Goal: Task Accomplishment & Management: Manage account settings

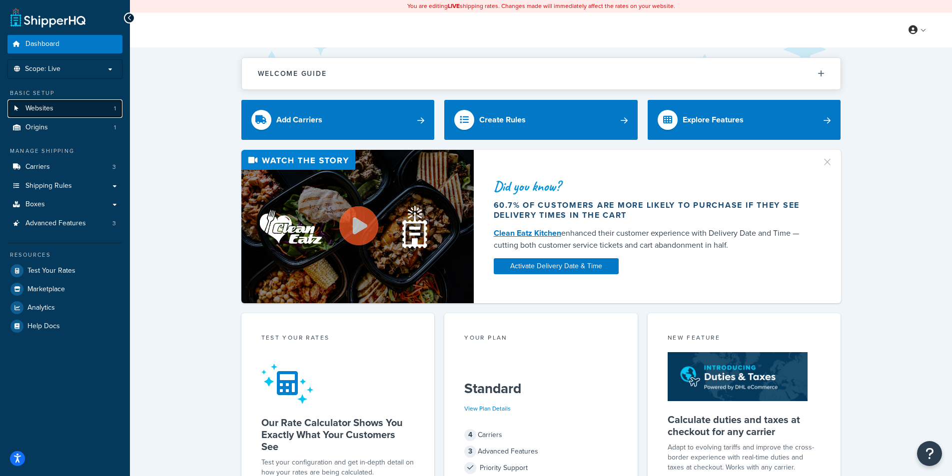
click at [56, 109] on link "Websites 1" at bounding box center [64, 108] width 115 height 18
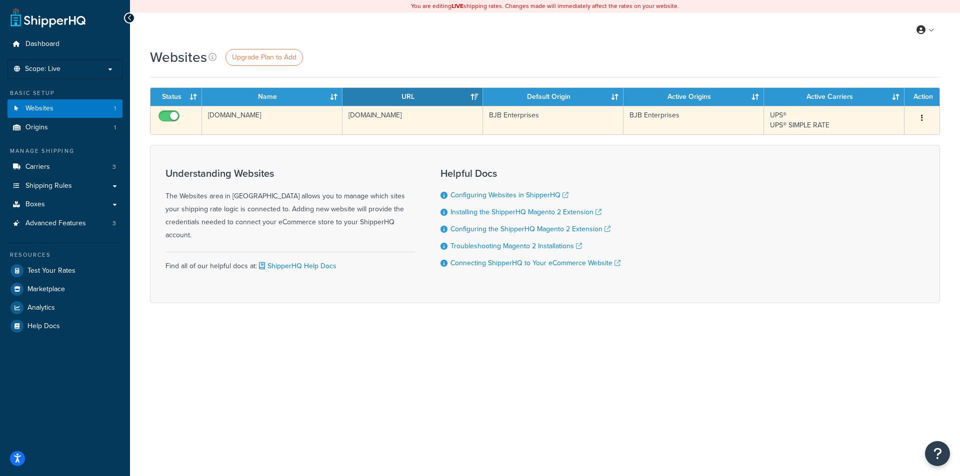
click at [249, 115] on td "[DOMAIN_NAME]" at bounding box center [272, 120] width 140 height 28
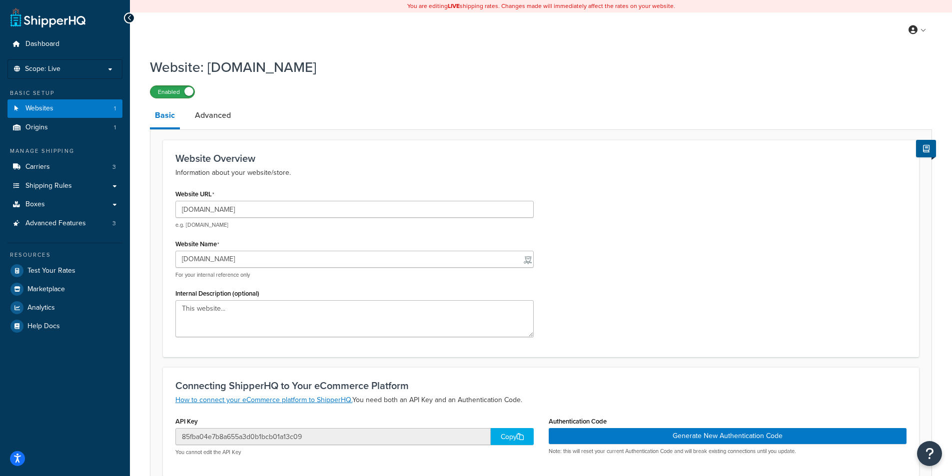
click at [174, 92] on label "Enabled" at bounding box center [172, 92] width 44 height 12
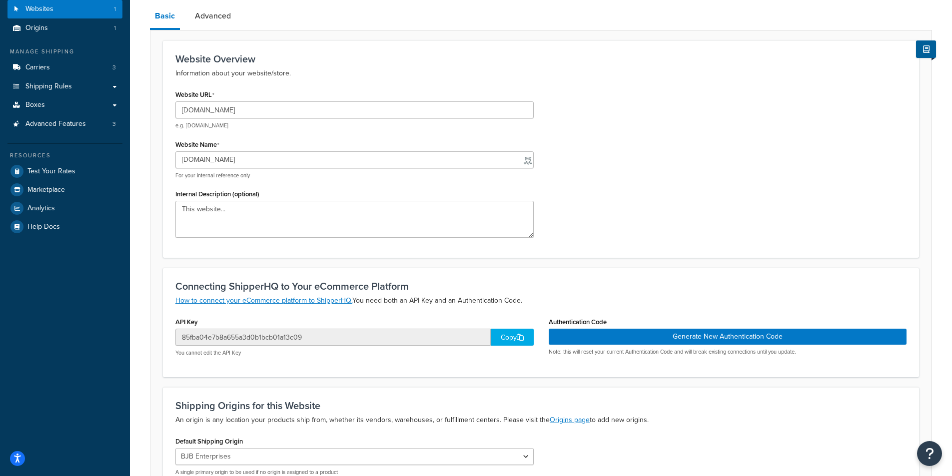
scroll to position [212, 0]
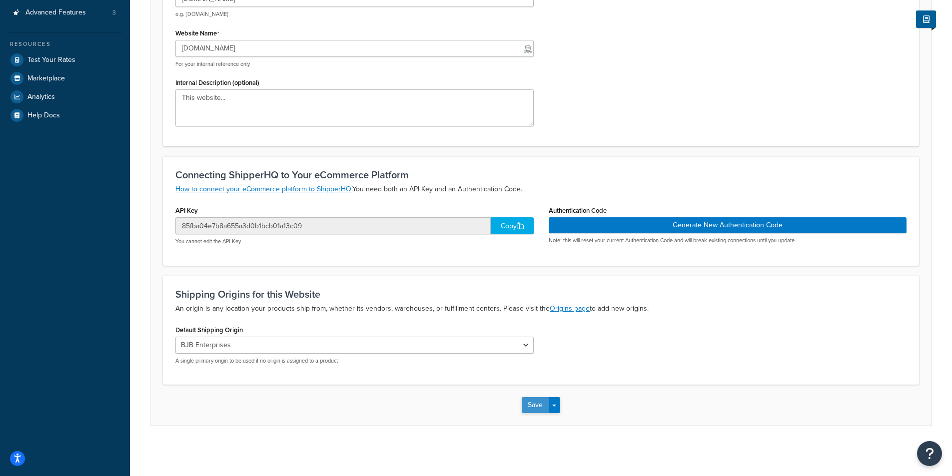
click at [541, 409] on button "Save" at bounding box center [535, 405] width 27 height 16
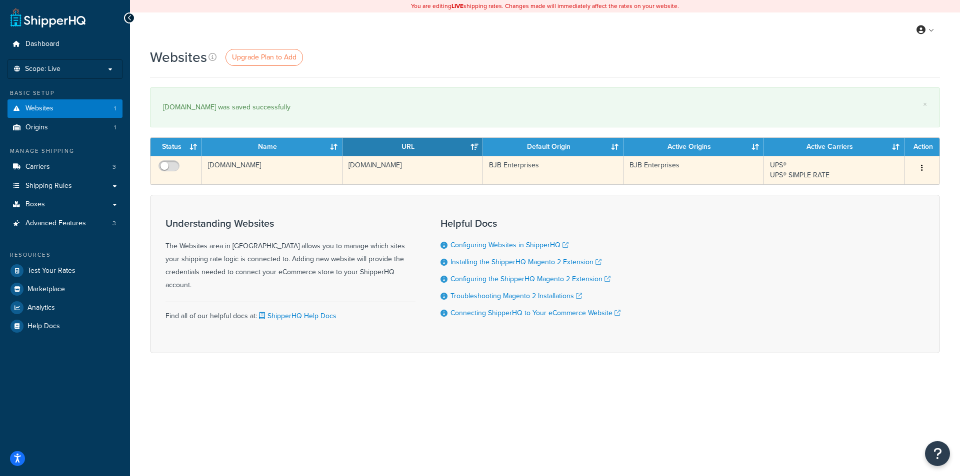
click at [240, 163] on td "[DOMAIN_NAME]" at bounding box center [272, 170] width 140 height 28
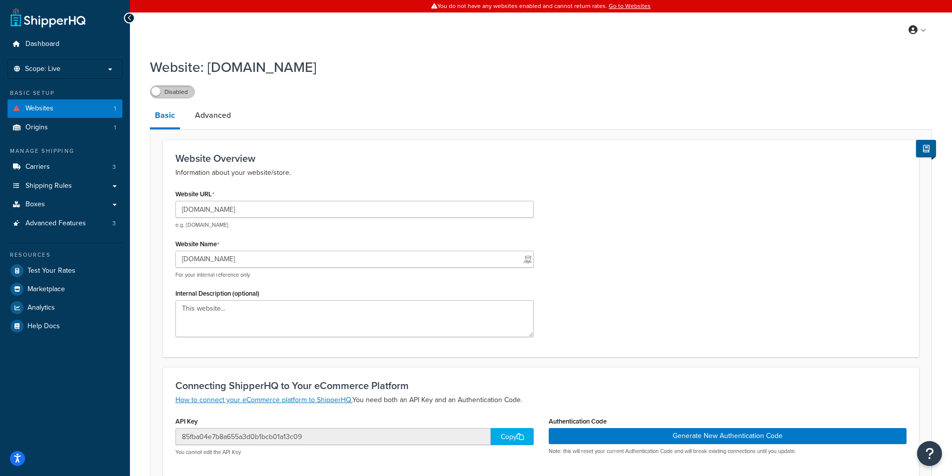
click at [175, 95] on label "Disabled" at bounding box center [172, 92] width 44 height 12
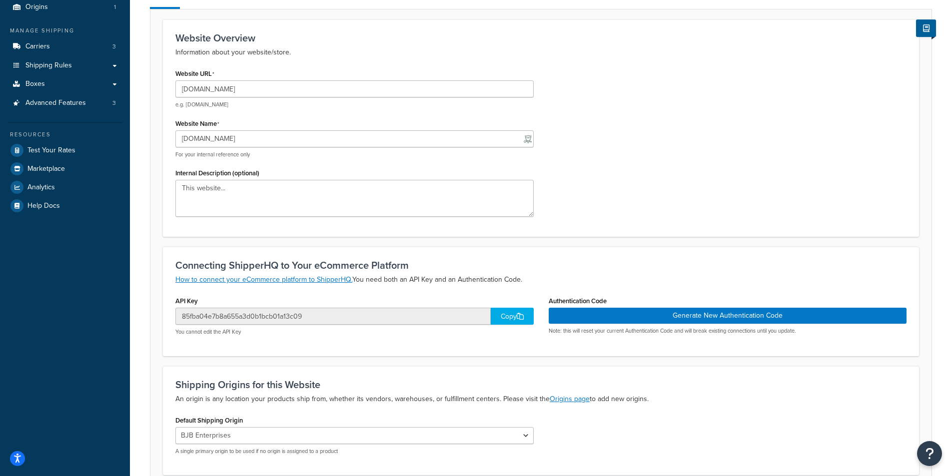
scroll to position [211, 0]
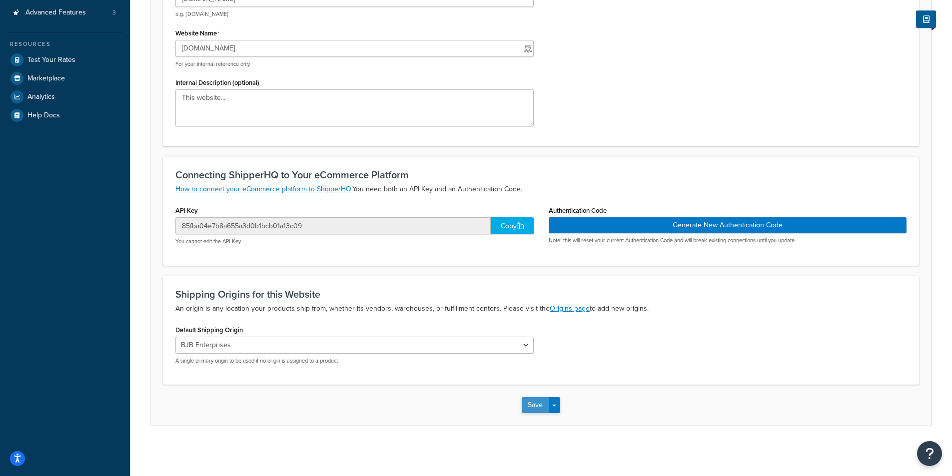
click at [546, 413] on button "Save" at bounding box center [535, 405] width 27 height 16
